Goal: Transaction & Acquisition: Purchase product/service

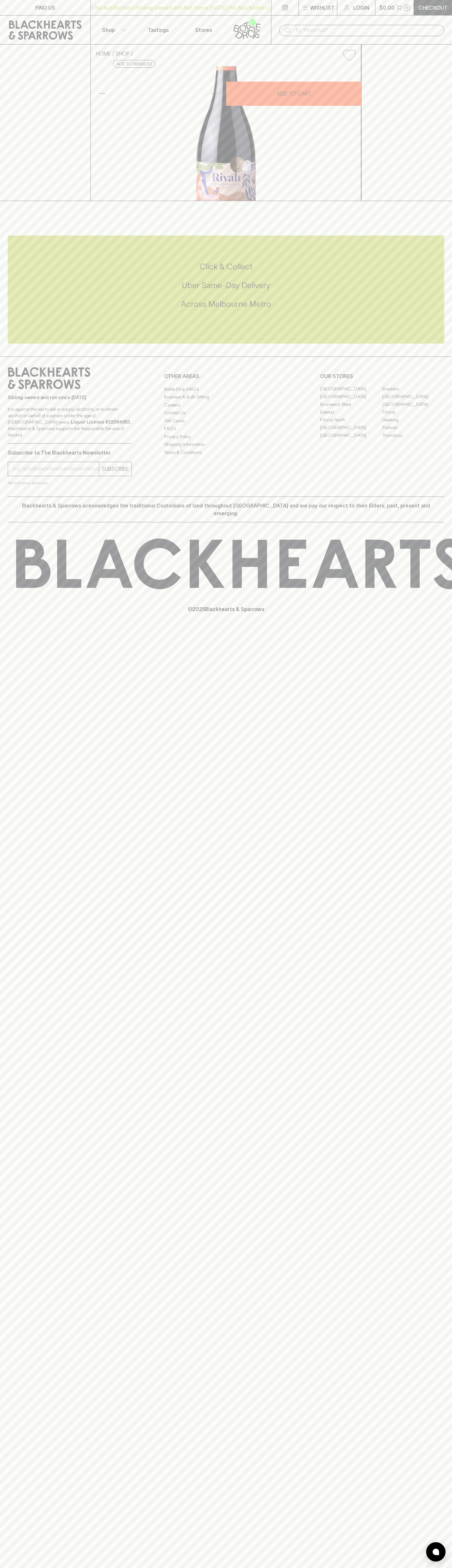
click at [369, 15] on link "Login" at bounding box center [356, 7] width 38 height 15
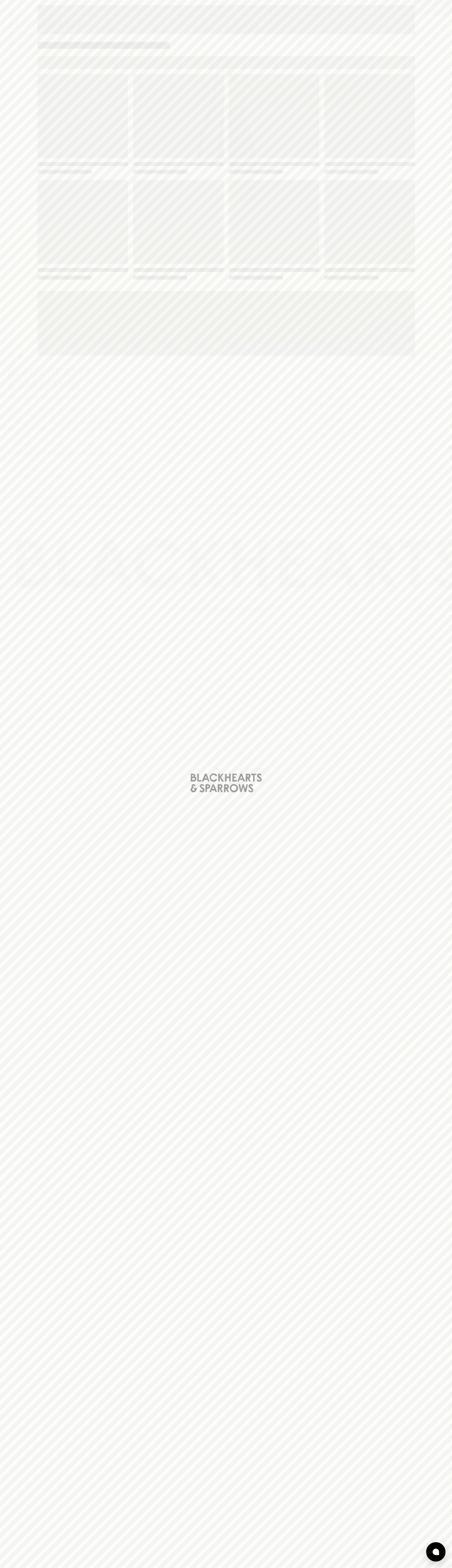
click at [422, 566] on div "Loading" at bounding box center [226, 784] width 452 height 1568
click at [290, 1567] on html "FIND US | No Bad Bottles | Sibling Owned and Run Since 2006 | No Bad Bottles | …" at bounding box center [226, 784] width 452 height 1568
click at [4, 545] on div "Loading" at bounding box center [226, 784] width 452 height 1568
